Goal: Information Seeking & Learning: Learn about a topic

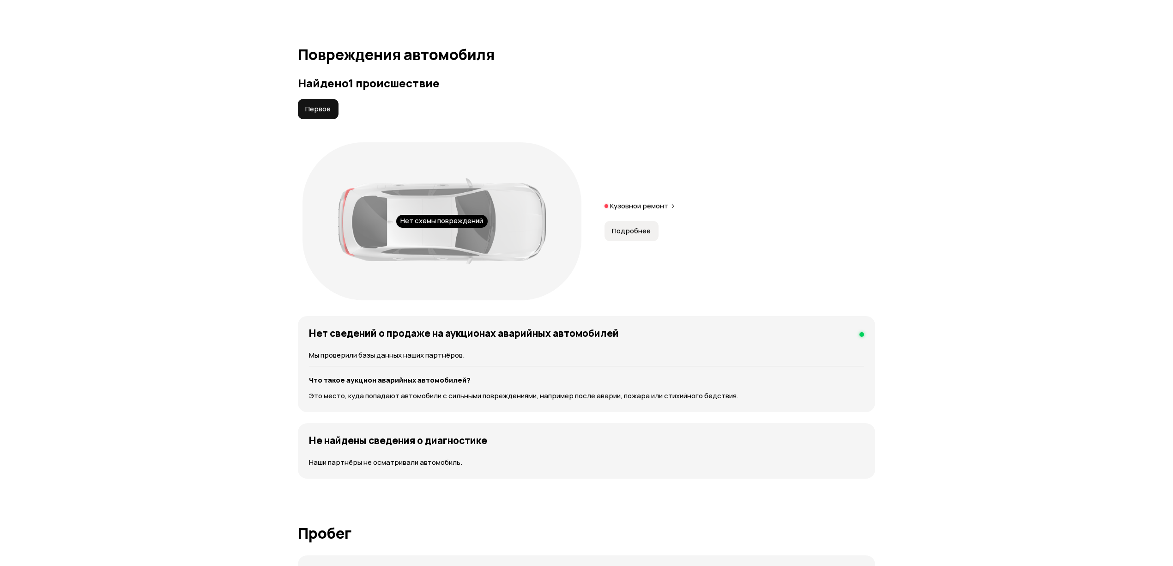
scroll to position [985, 0]
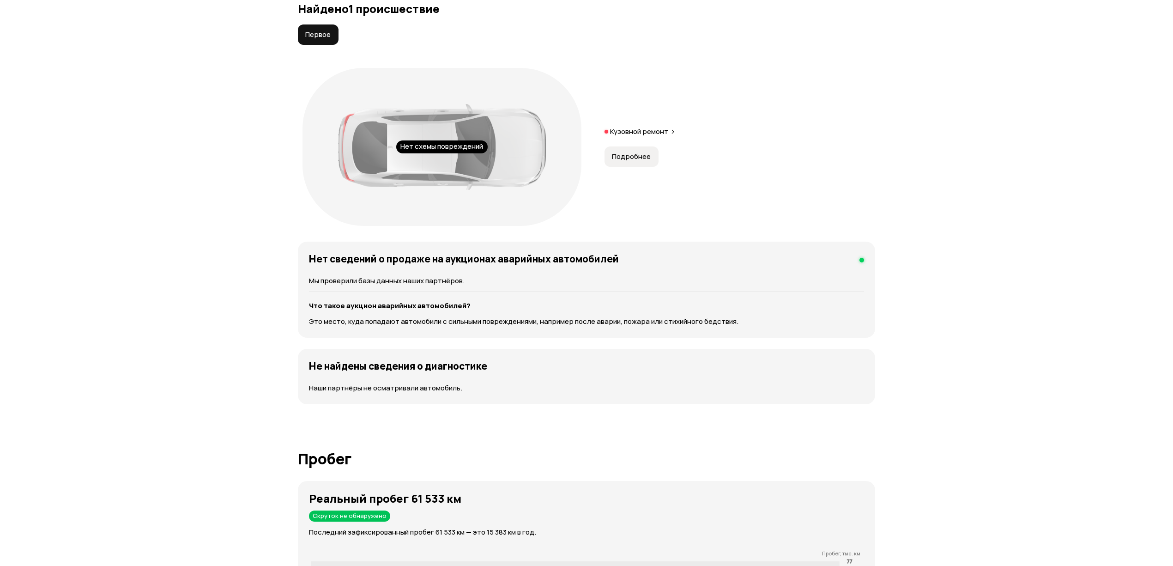
click at [638, 132] on p "Кузовной ремонт" at bounding box center [639, 131] width 58 height 9
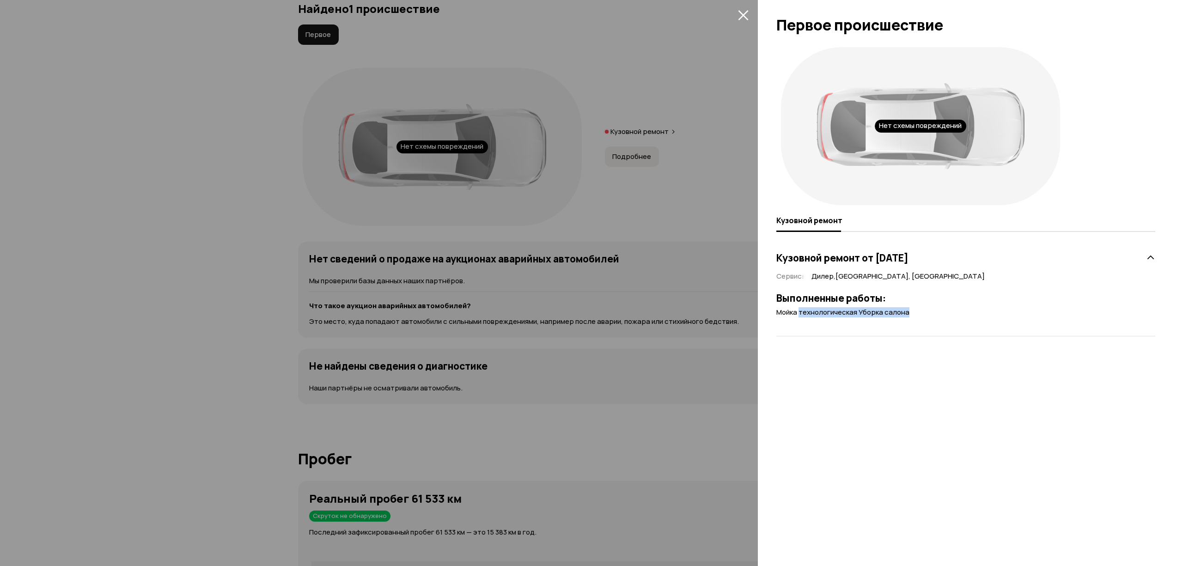
drag, startPoint x: 799, startPoint y: 313, endPoint x: 963, endPoint y: 327, distance: 165.0
click at [963, 327] on div "Кузовной ремонт от [DATE] Сервис : [GEOGRAPHIC_DATA] , [GEOGRAPHIC_DATA], [GEOG…" at bounding box center [965, 286] width 379 height 99
click at [1151, 261] on icon at bounding box center [1150, 257] width 9 height 9
click at [736, 14] on button "закрыть" at bounding box center [742, 14] width 15 height 15
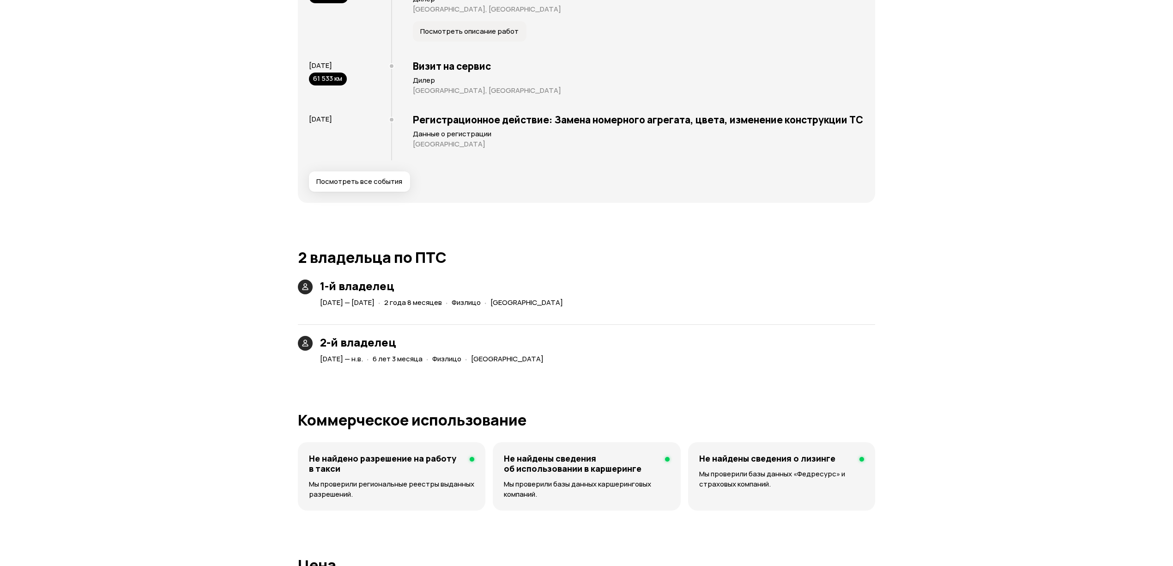
scroll to position [1909, 0]
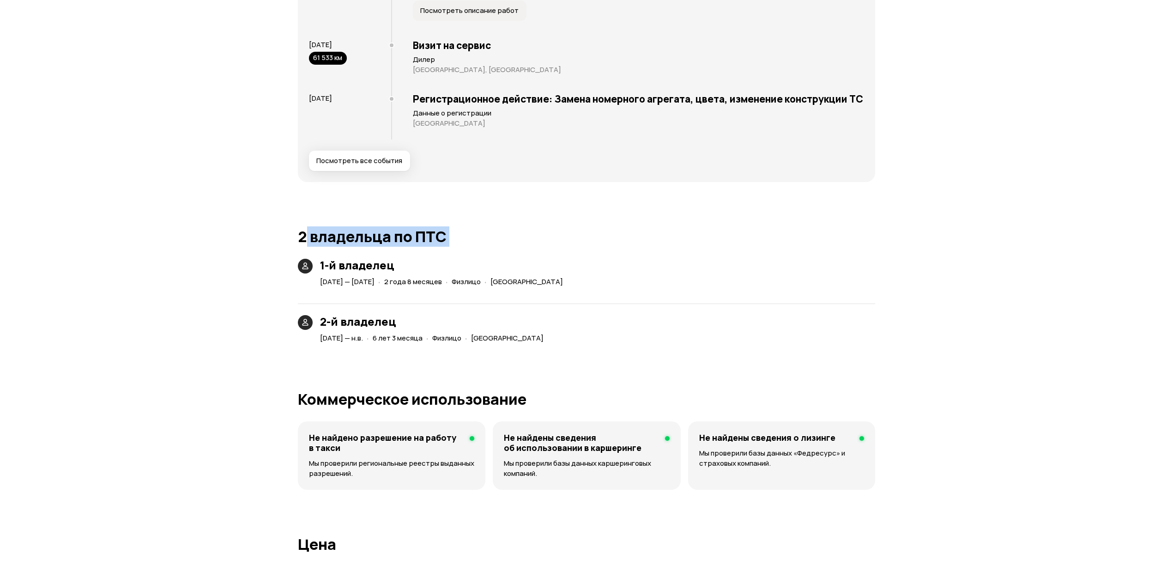
drag, startPoint x: 302, startPoint y: 252, endPoint x: 501, endPoint y: 261, distance: 198.8
click at [501, 261] on article "2 владельца по ПТС 1-й владелец 13 августа 2016 — 13 апреля 2019 · 2 года 8 мес…" at bounding box center [586, 286] width 577 height 116
click at [592, 263] on article "2 владельца по ПТС 1-й владелец 13 августа 2016 — 13 апреля 2019 · 2 года 8 мес…" at bounding box center [586, 286] width 577 height 116
drag, startPoint x: 449, startPoint y: 246, endPoint x: 288, endPoint y: 252, distance: 161.3
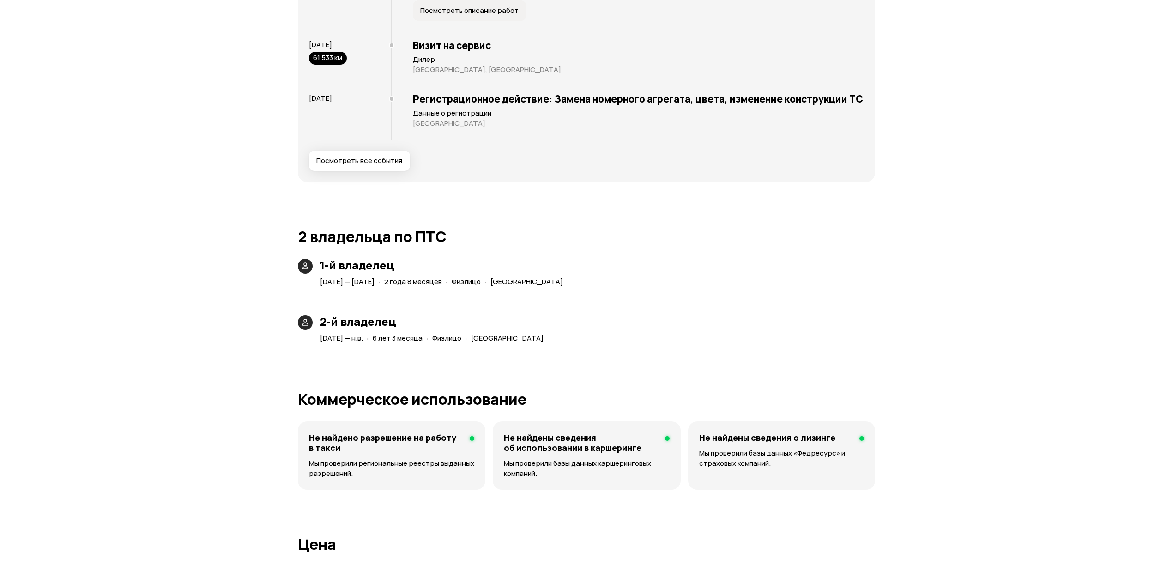
click at [682, 267] on article "2 владельца по ПТС 1-й владелец 13 августа 2016 — 13 апреля 2019 · 2 года 8 мес…" at bounding box center [586, 286] width 577 height 116
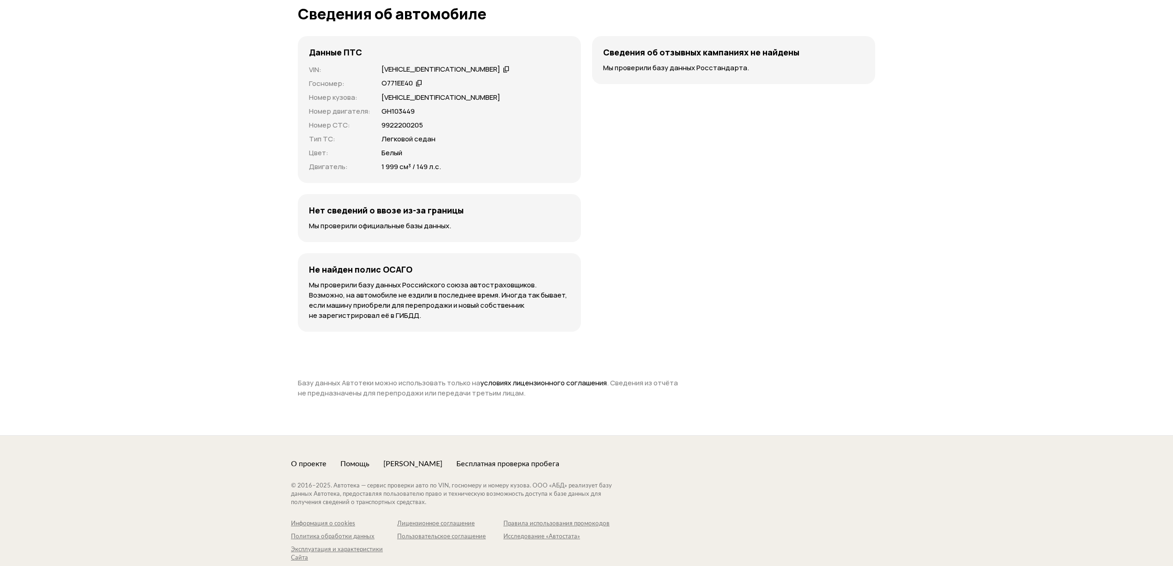
scroll to position [2907, 0]
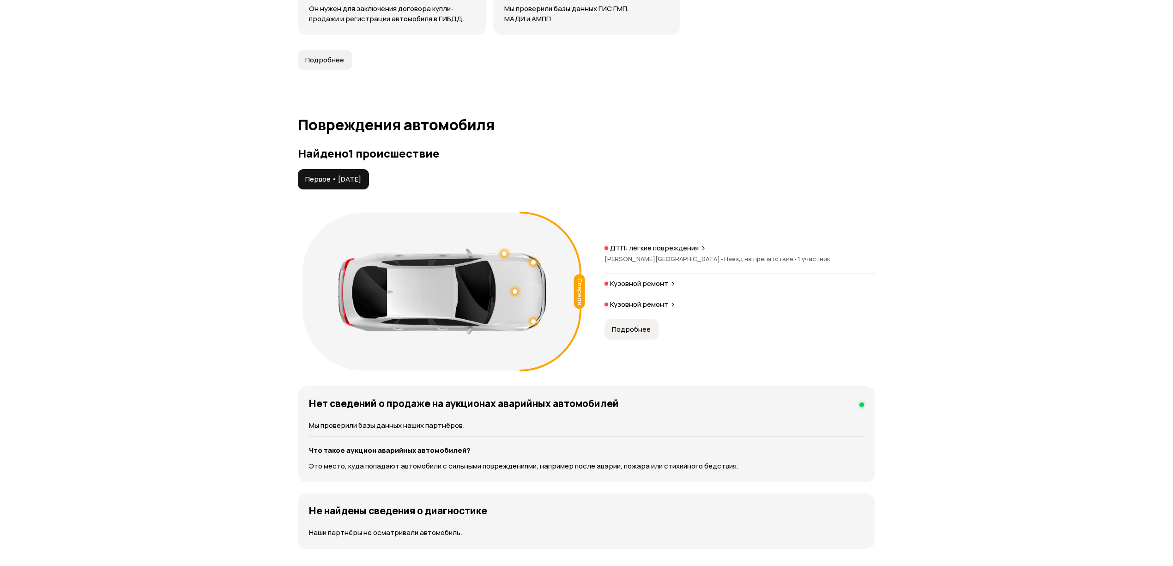
scroll to position [862, 0]
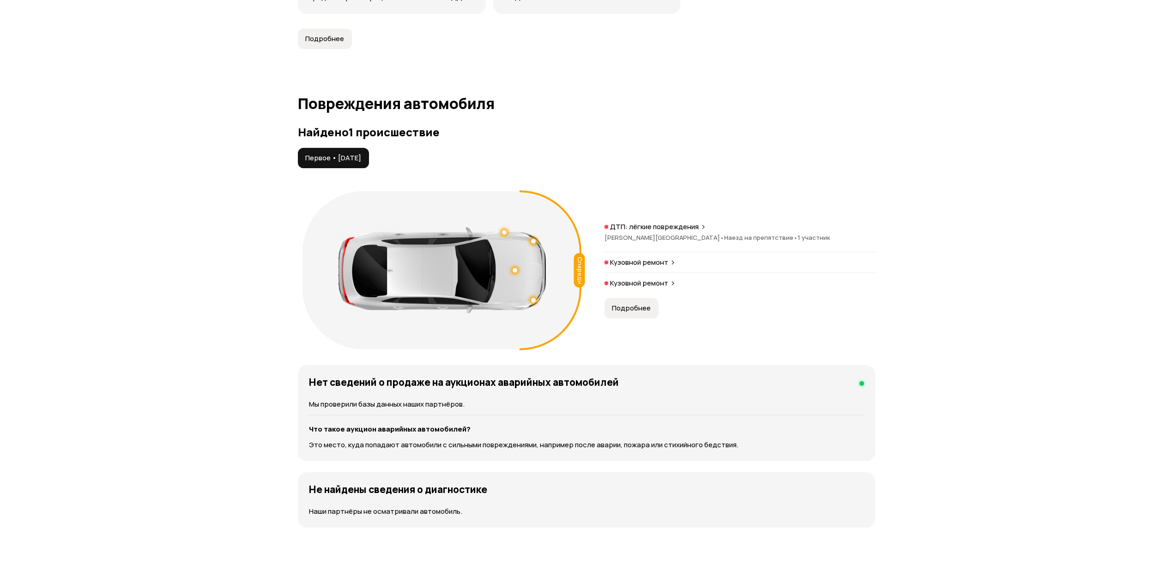
click at [641, 230] on p "ДТП: лёгкие повреждения" at bounding box center [654, 226] width 89 height 9
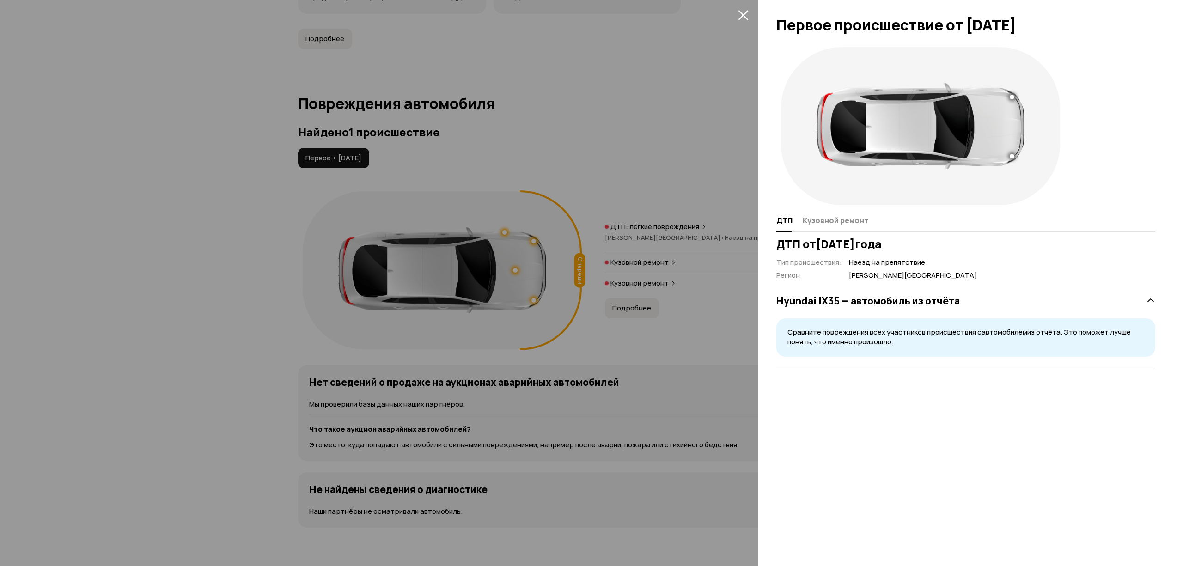
click at [743, 11] on icon "закрыть" at bounding box center [743, 15] width 11 height 11
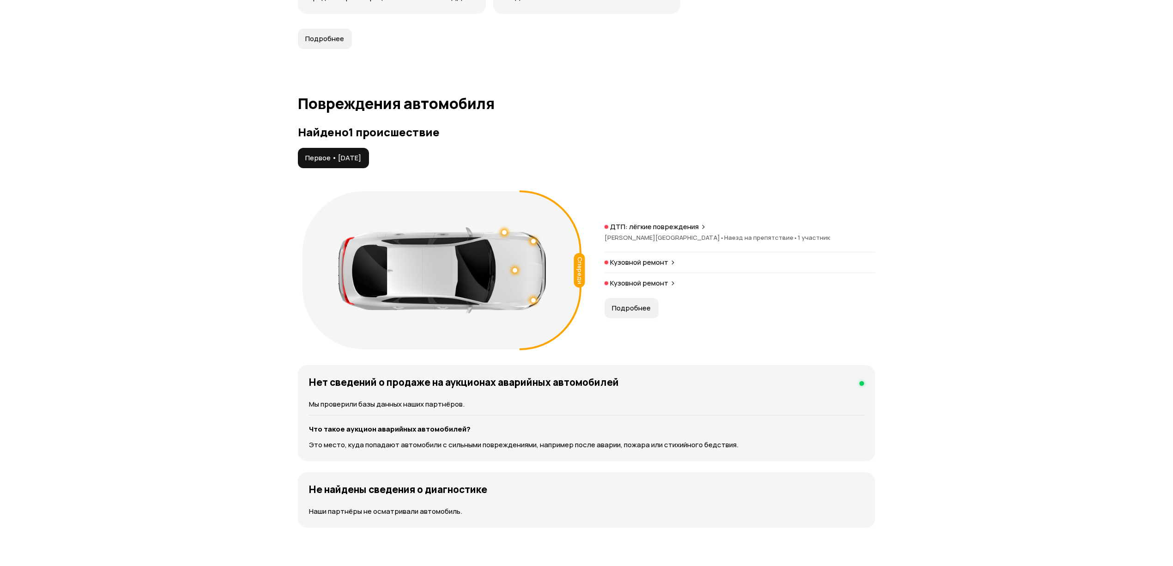
click at [655, 266] on p "Кузовной ремонт" at bounding box center [639, 262] width 58 height 9
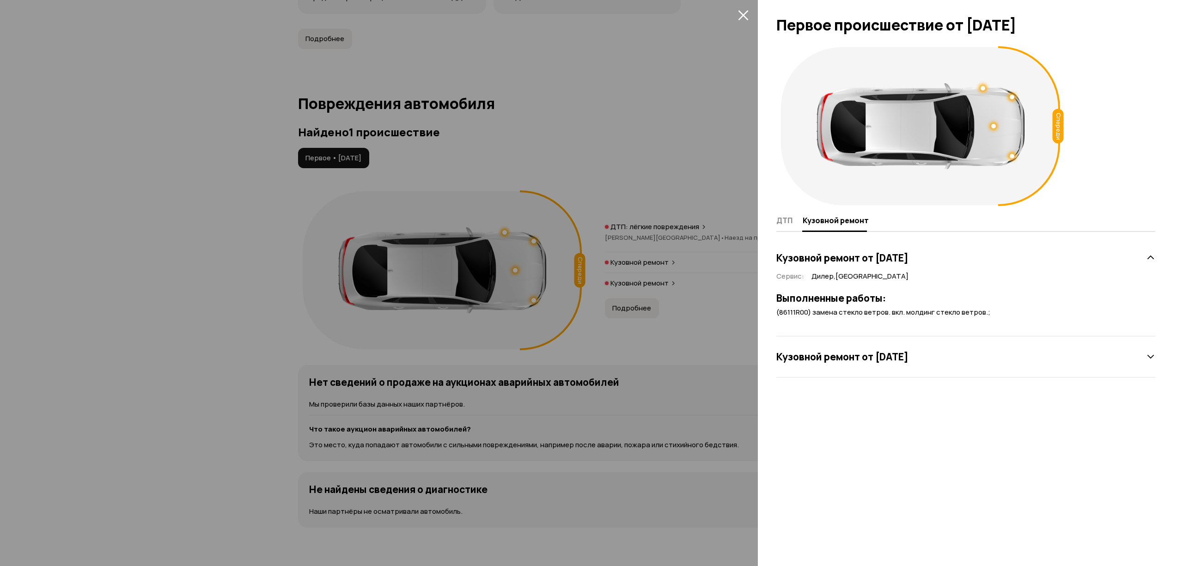
click at [640, 285] on div at bounding box center [591, 283] width 1183 height 566
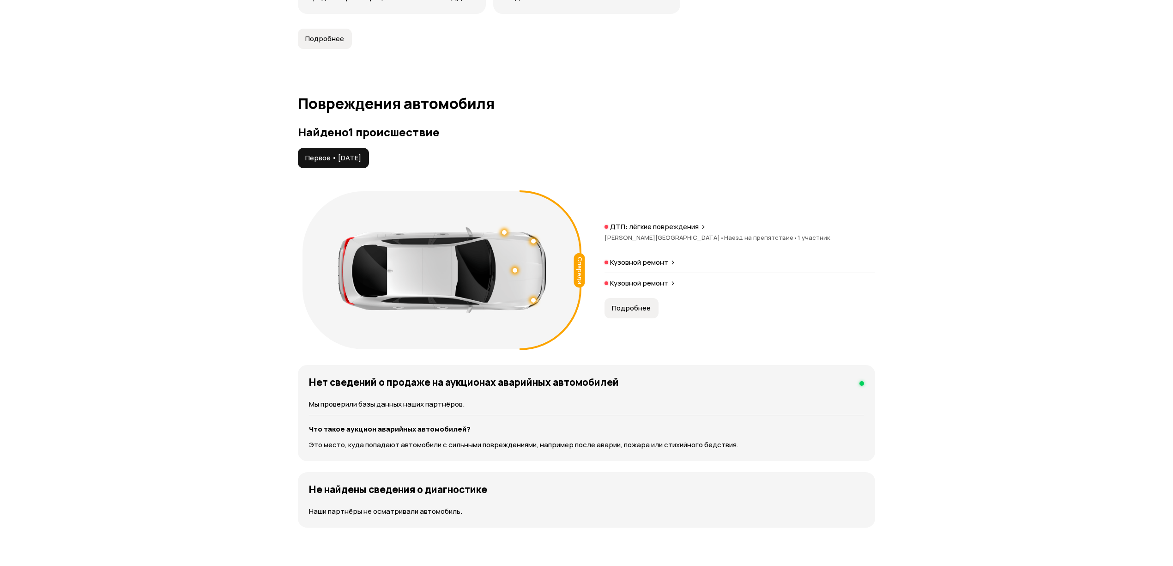
click at [640, 285] on p "Кузовной ремонт" at bounding box center [639, 283] width 58 height 9
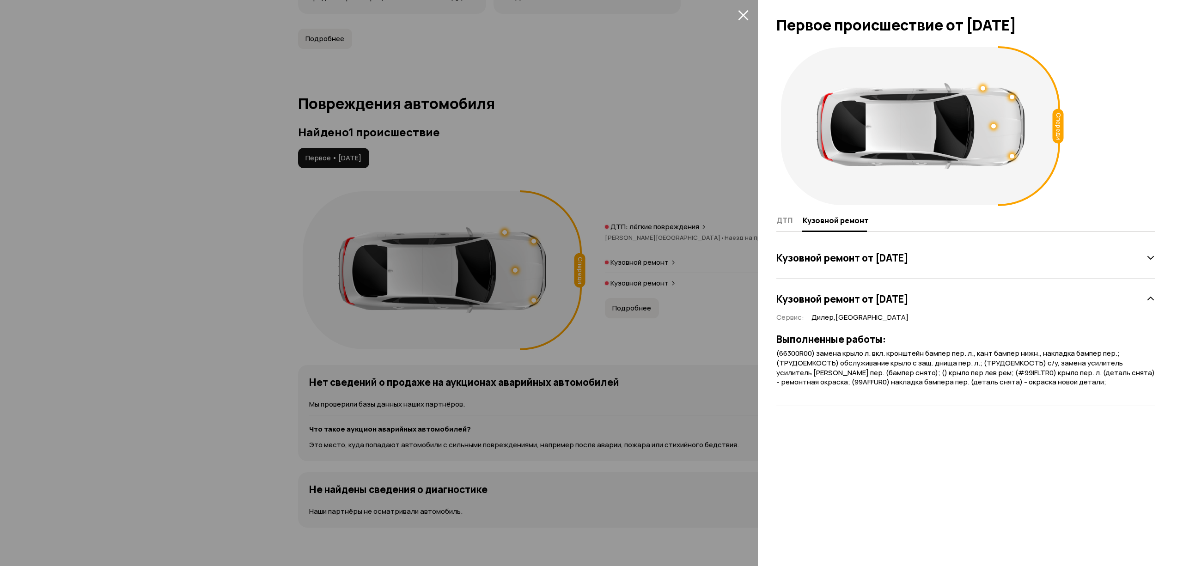
click at [695, 325] on div at bounding box center [591, 283] width 1183 height 566
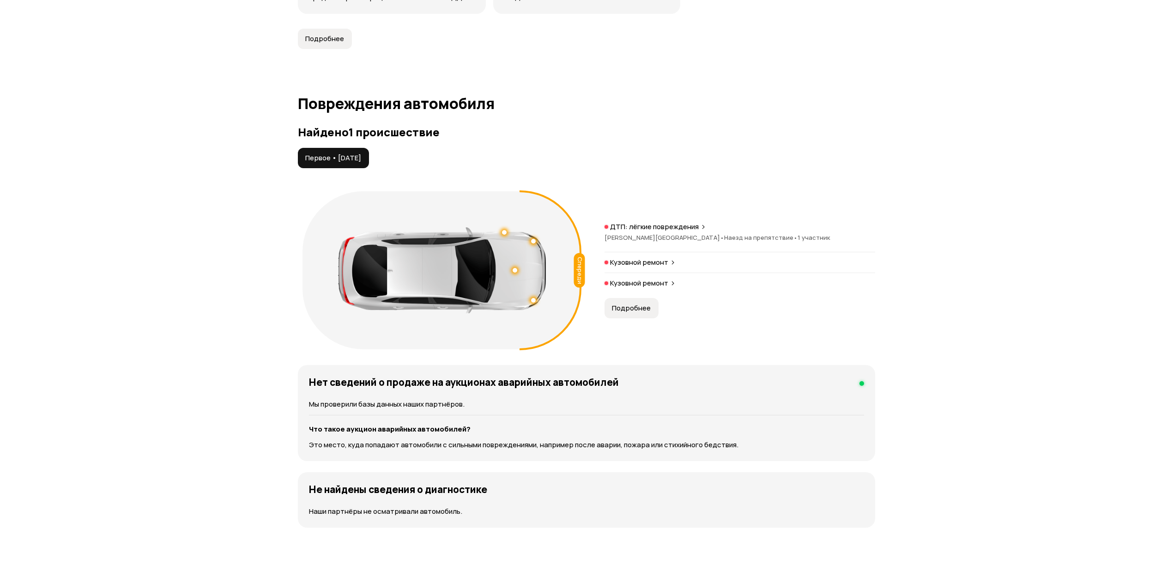
click at [645, 311] on span "Подробнее" at bounding box center [631, 307] width 39 height 9
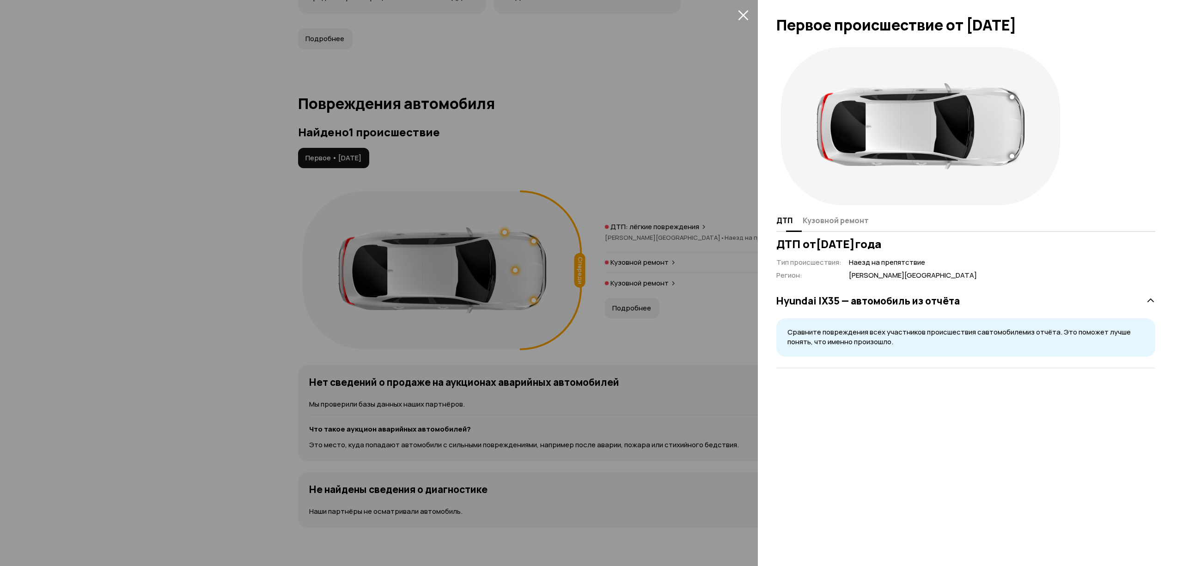
click at [825, 218] on span "Кузовной ремонт" at bounding box center [835, 220] width 66 height 9
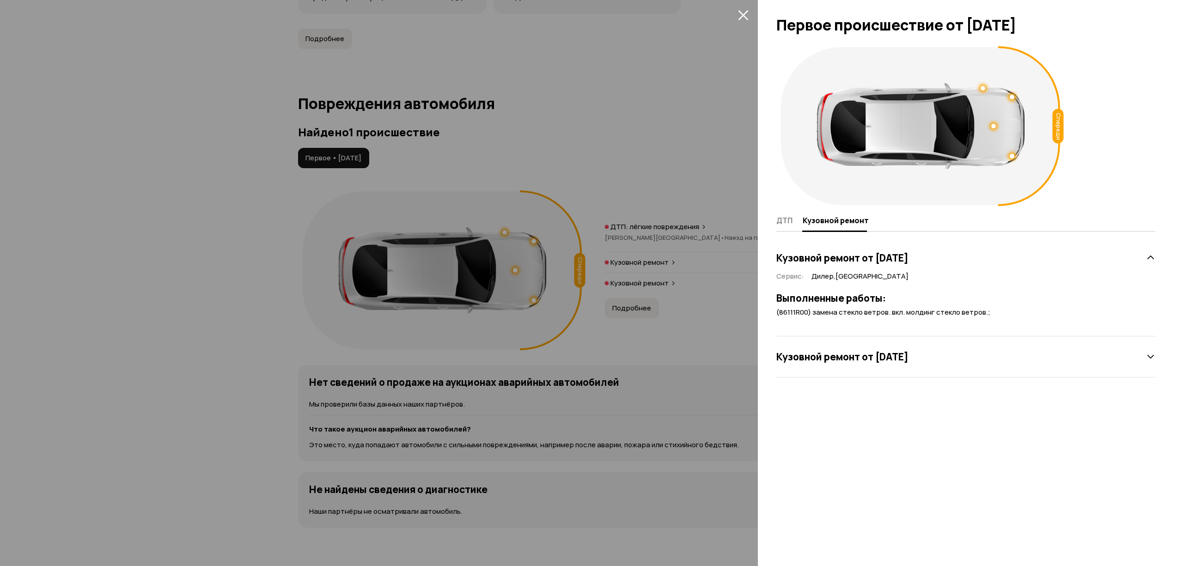
click at [742, 8] on button "закрыть" at bounding box center [742, 14] width 15 height 15
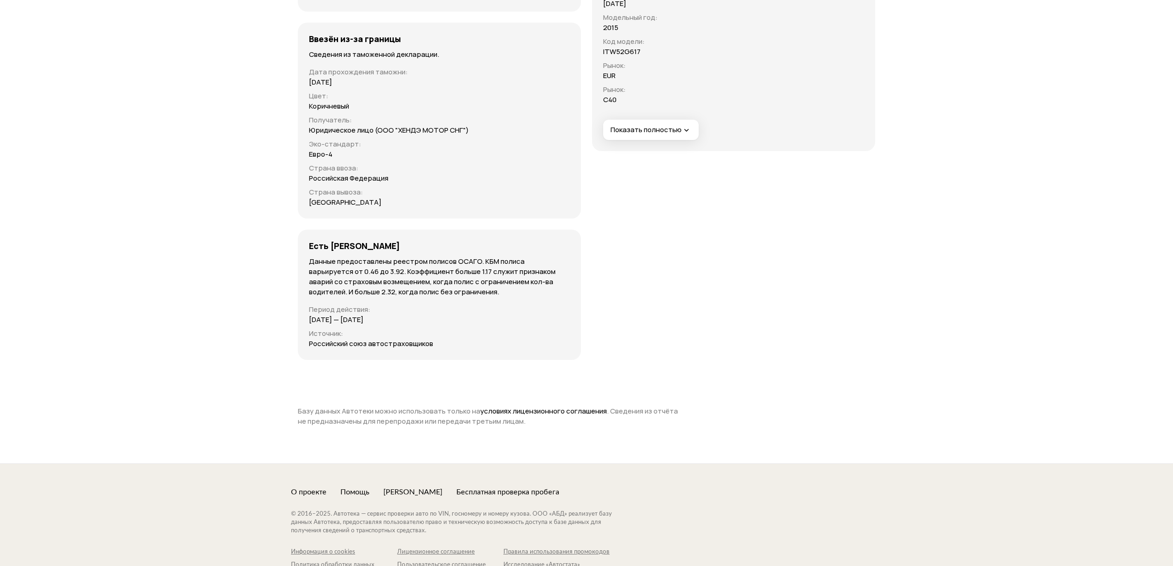
scroll to position [3074, 0]
